Goal: Use online tool/utility: Utilize a website feature to perform a specific function

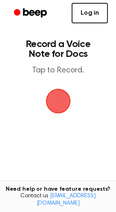
click at [105, 9] on link "Log in" at bounding box center [90, 13] width 36 height 20
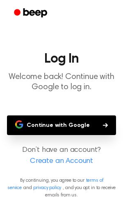
click at [78, 120] on button "Continue with Google" at bounding box center [61, 125] width 109 height 20
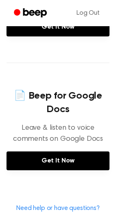
scroll to position [359, 0]
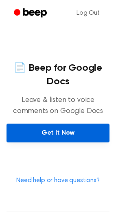
click at [81, 129] on link "Get It Now" at bounding box center [58, 132] width 103 height 19
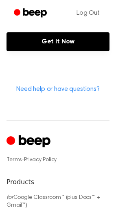
scroll to position [448, 0]
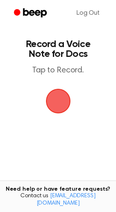
click at [60, 98] on span "button" at bounding box center [57, 100] width 31 height 31
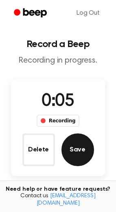
click at [82, 153] on button "Save" at bounding box center [78, 149] width 33 height 33
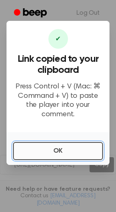
click at [45, 142] on button "OK" at bounding box center [58, 151] width 90 height 18
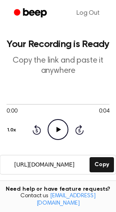
click at [66, 127] on icon "Play Audio" at bounding box center [58, 129] width 21 height 21
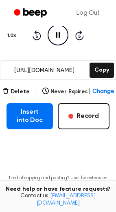
scroll to position [101, 0]
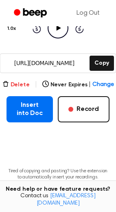
click at [20, 84] on button "Delete" at bounding box center [15, 84] width 27 height 9
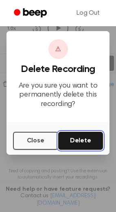
click at [77, 139] on button "Delete" at bounding box center [80, 140] width 45 height 18
